Goal: Information Seeking & Learning: Learn about a topic

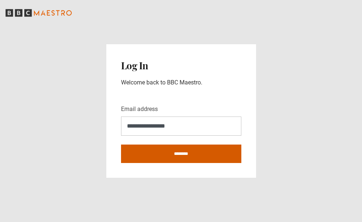
click at [210, 151] on input "********" at bounding box center [181, 153] width 120 height 18
click at [201, 155] on input "********" at bounding box center [181, 153] width 120 height 18
click at [208, 155] on input "********" at bounding box center [181, 153] width 120 height 18
click at [159, 154] on input "********" at bounding box center [181, 153] width 120 height 18
type input "**********"
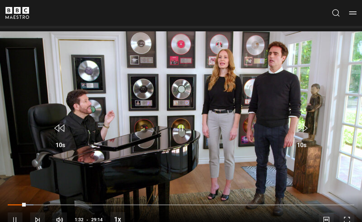
scroll to position [287, 0]
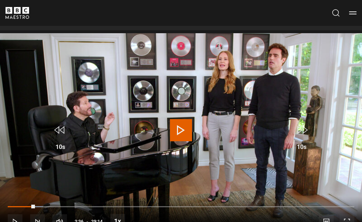
drag, startPoint x: 35, startPoint y: 195, endPoint x: 39, endPoint y: 195, distance: 3.7
click at [39, 196] on div "10s Skip Back 10 seconds Play 10s Skip Forward 10 seconds Loaded : 10.25% 02:30…" at bounding box center [181, 216] width 362 height 41
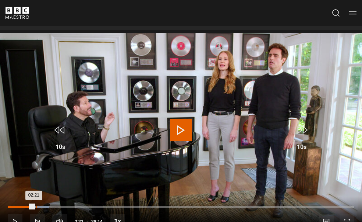
click at [36, 205] on div "Loaded : 11.96% 02:21 02:21" at bounding box center [181, 206] width 347 height 2
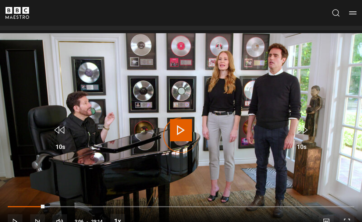
drag, startPoint x: 39, startPoint y: 195, endPoint x: 51, endPoint y: 196, distance: 11.8
click at [51, 196] on div "10s Skip Back 10 seconds Play 10s Skip Forward 10 seconds Loaded : 12.23% 02:40…" at bounding box center [181, 216] width 362 height 41
drag, startPoint x: 51, startPoint y: 196, endPoint x: 60, endPoint y: 196, distance: 8.5
click at [60, 196] on div "10s Skip Back 10 seconds Pause 10s Skip Forward 10 seconds Loaded : 13.65% 02:4…" at bounding box center [181, 216] width 362 height 41
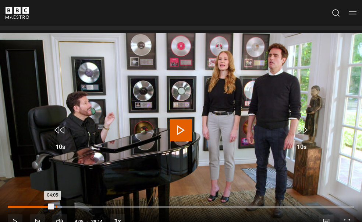
drag, startPoint x: 50, startPoint y: 197, endPoint x: 56, endPoint y: 197, distance: 5.9
click at [56, 205] on div "Loaded : 15.67% 04:03 04:05" at bounding box center [181, 206] width 347 height 2
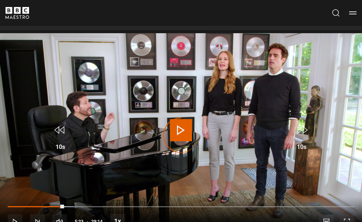
drag, startPoint x: 54, startPoint y: 196, endPoint x: 75, endPoint y: 198, distance: 20.7
click at [75, 198] on div "10s Skip Back 10 seconds Play 10s Skip Forward 10 seconds Loaded : 19.08% 05:25…" at bounding box center [181, 216] width 362 height 41
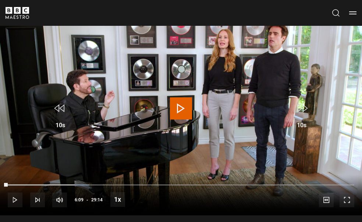
scroll to position [301, 0]
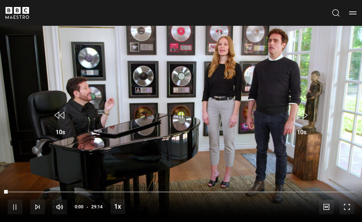
click at [180, 110] on span "Video Player" at bounding box center [181, 115] width 22 height 22
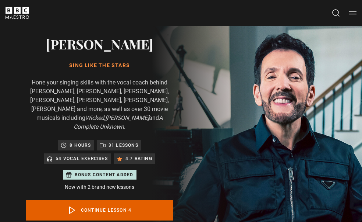
scroll to position [0, 0]
click at [91, 155] on p "54 Vocal Exercises" at bounding box center [82, 158] width 52 height 7
click at [48, 156] on icon at bounding box center [50, 159] width 6 height 6
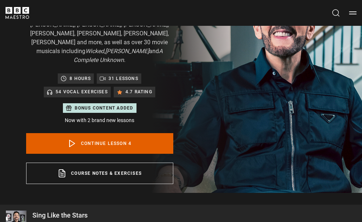
scroll to position [67, 0]
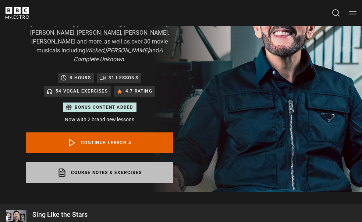
click at [126, 163] on link "Course notes & exercises opens in a new tab" at bounding box center [99, 172] width 147 height 21
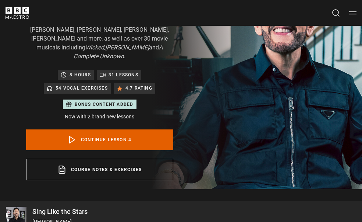
scroll to position [71, 0]
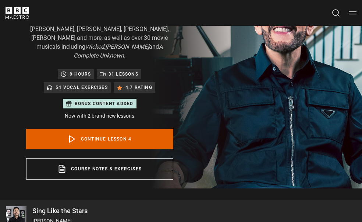
click at [102, 84] on p "54 Vocal Exercises" at bounding box center [82, 87] width 52 height 7
click at [354, 12] on button "Menu" at bounding box center [352, 12] width 7 height 7
